Goal: Use online tool/utility: Utilize a website feature to perform a specific function

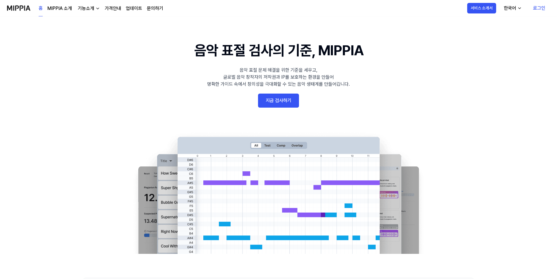
click at [286, 102] on link "지금 검사하기" at bounding box center [278, 101] width 41 height 14
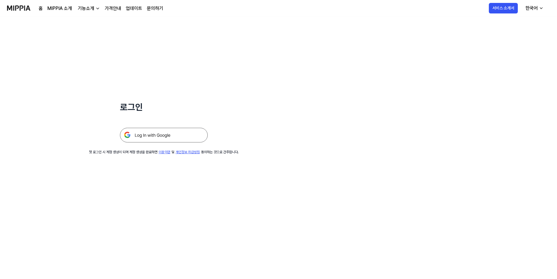
click at [182, 136] on img at bounding box center [164, 135] width 88 height 15
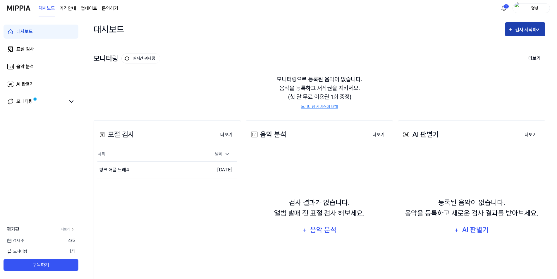
click at [519, 27] on div "검사 시작하기" at bounding box center [528, 30] width 27 height 8
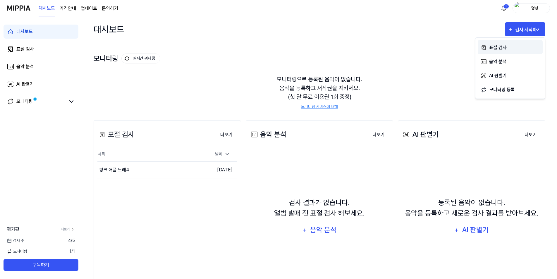
click at [494, 48] on div "표절 검사" at bounding box center [514, 48] width 51 height 8
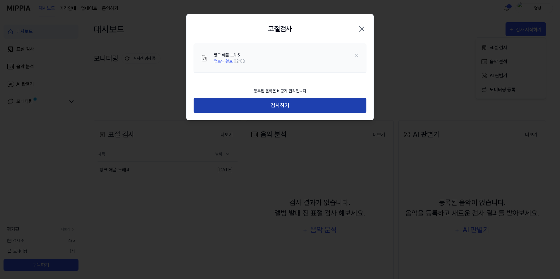
click at [309, 105] on button "검사하기" at bounding box center [279, 106] width 173 height 16
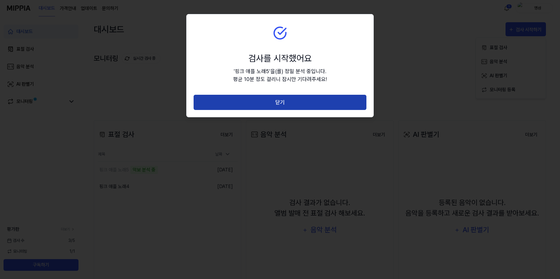
click at [305, 99] on button "닫기" at bounding box center [279, 103] width 173 height 16
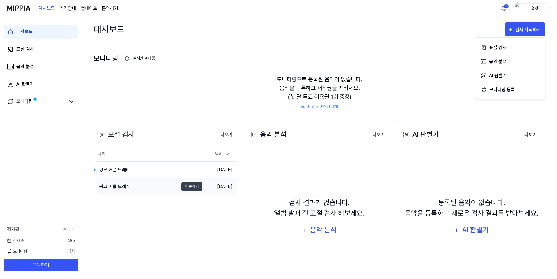
click at [119, 186] on div "핑크 애플 노래4" at bounding box center [114, 186] width 30 height 7
